Goal: Task Accomplishment & Management: Use online tool/utility

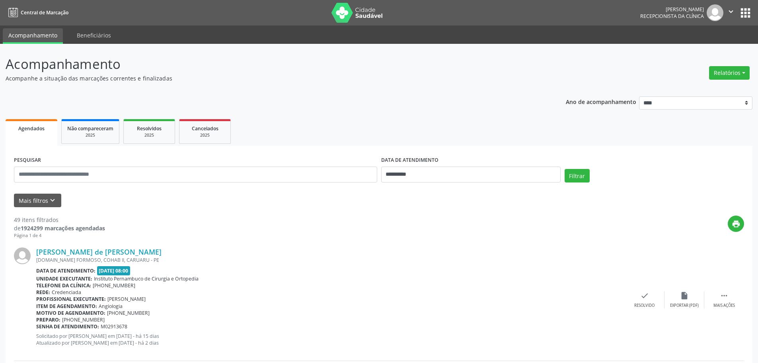
drag, startPoint x: 731, startPoint y: 69, endPoint x: 723, endPoint y: 84, distance: 16.7
click at [731, 69] on button "Relatórios" at bounding box center [729, 73] width 41 height 14
click at [703, 87] on link "Agendamentos" at bounding box center [708, 89] width 86 height 11
select select "*"
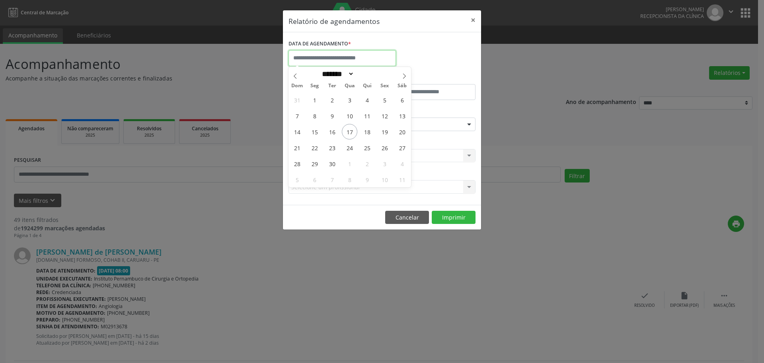
click at [369, 63] on input "text" at bounding box center [342, 58] width 107 height 16
click at [351, 131] on span "17" at bounding box center [350, 132] width 16 height 16
type input "**********"
click at [351, 131] on span "17" at bounding box center [350, 132] width 16 height 16
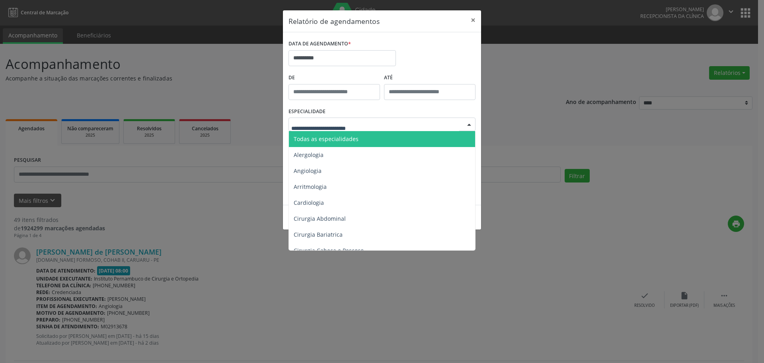
click at [347, 139] on span "Todas as especialidades" at bounding box center [326, 139] width 65 height 8
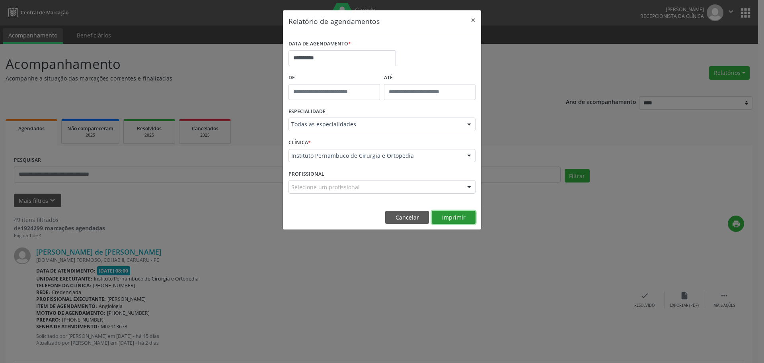
click at [456, 218] on button "Imprimir" at bounding box center [454, 218] width 44 height 14
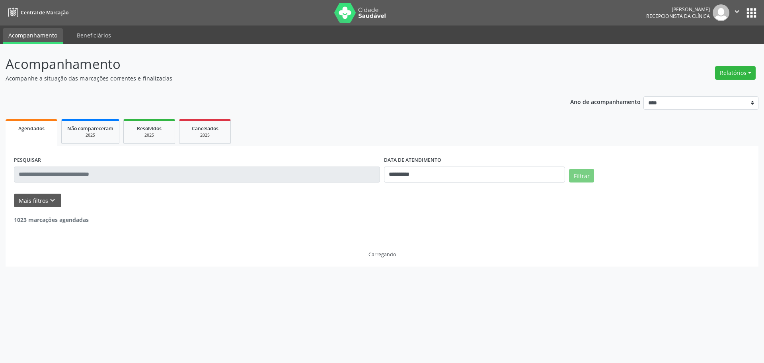
drag, startPoint x: 721, startPoint y: 78, endPoint x: 720, endPoint y: 86, distance: 8.0
click at [721, 78] on button "Relatórios" at bounding box center [735, 73] width 41 height 14
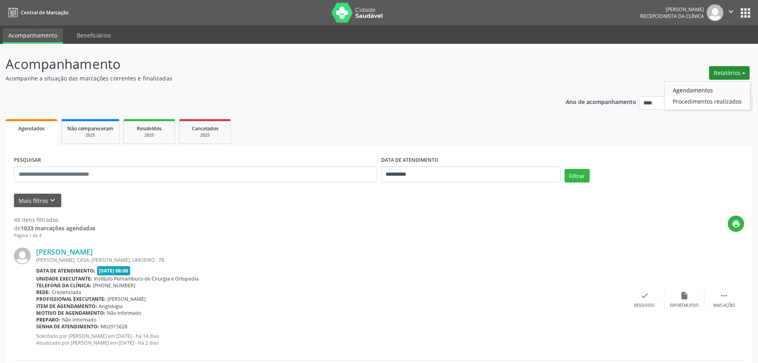
click at [685, 91] on link "Agendamentos" at bounding box center [708, 89] width 86 height 11
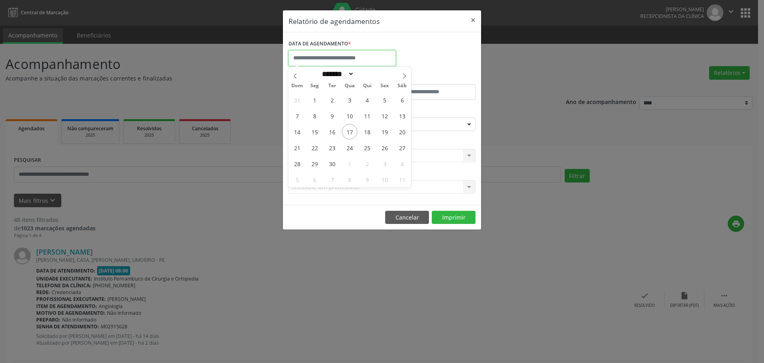
click at [364, 63] on input "text" at bounding box center [342, 58] width 107 height 16
click at [367, 132] on span "18" at bounding box center [367, 132] width 16 height 16
type input "**********"
click at [367, 132] on span "18" at bounding box center [367, 132] width 16 height 16
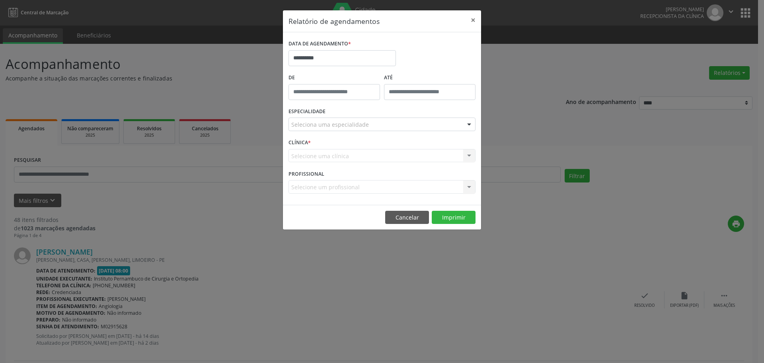
click at [377, 126] on div "Seleciona uma especialidade" at bounding box center [382, 124] width 187 height 14
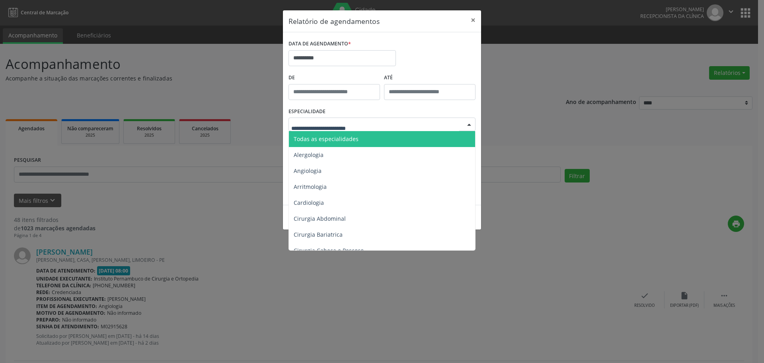
click at [369, 135] on span "Todas as especialidades" at bounding box center [382, 139] width 187 height 16
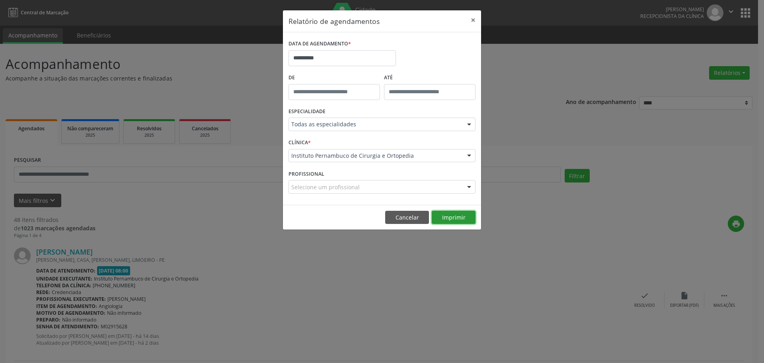
click at [447, 213] on button "Imprimir" at bounding box center [454, 218] width 44 height 14
